Goal: Navigation & Orientation: Find specific page/section

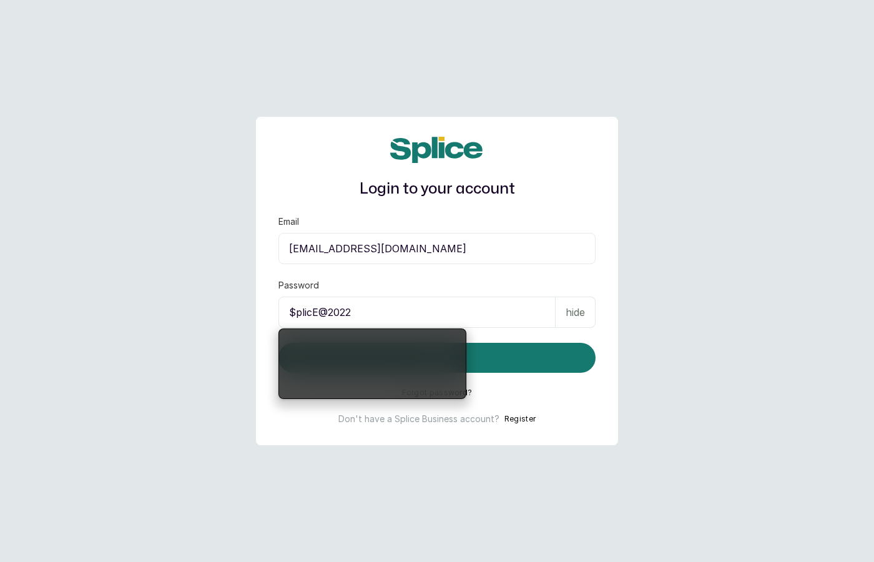
click at [733, 237] on main "Login to your account Email [EMAIL_ADDRESS][DOMAIN_NAME] Password [SECURITY_DAT…" at bounding box center [437, 281] width 874 height 562
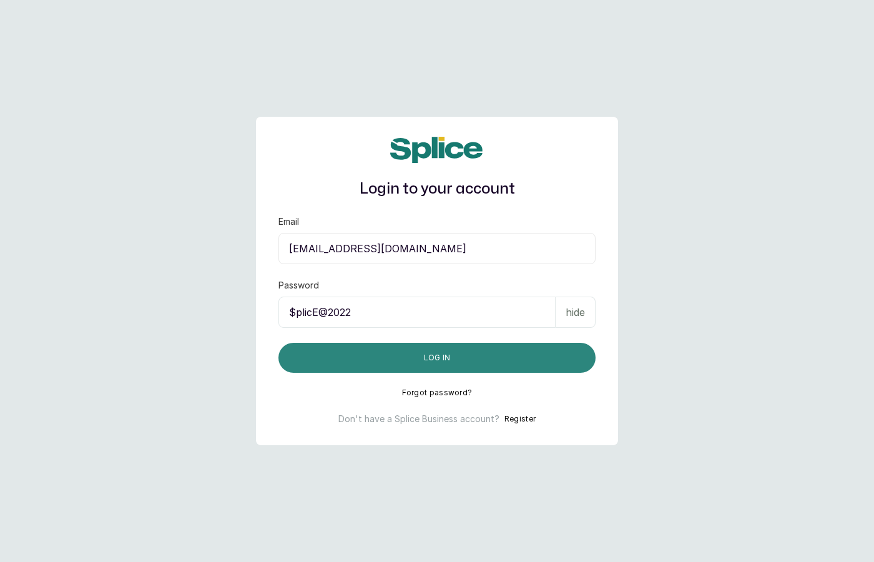
click at [447, 346] on button "Log in" at bounding box center [436, 358] width 317 height 30
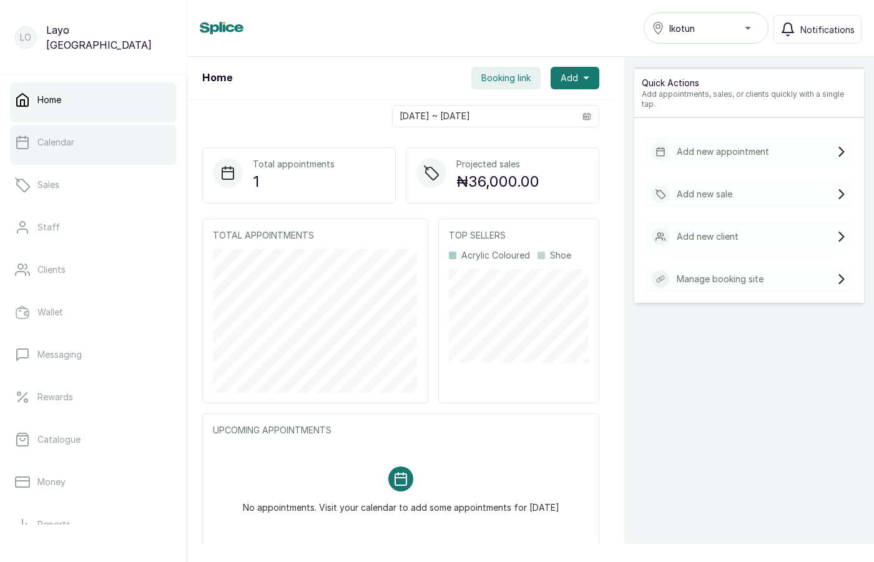
click at [53, 139] on p "Calendar" at bounding box center [55, 142] width 37 height 12
